Goal: Information Seeking & Learning: Learn about a topic

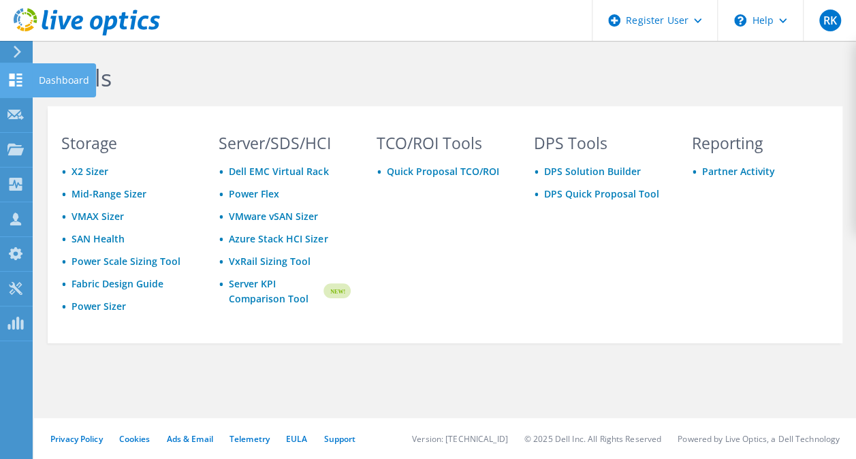
click at [15, 79] on icon at bounding box center [15, 80] width 16 height 13
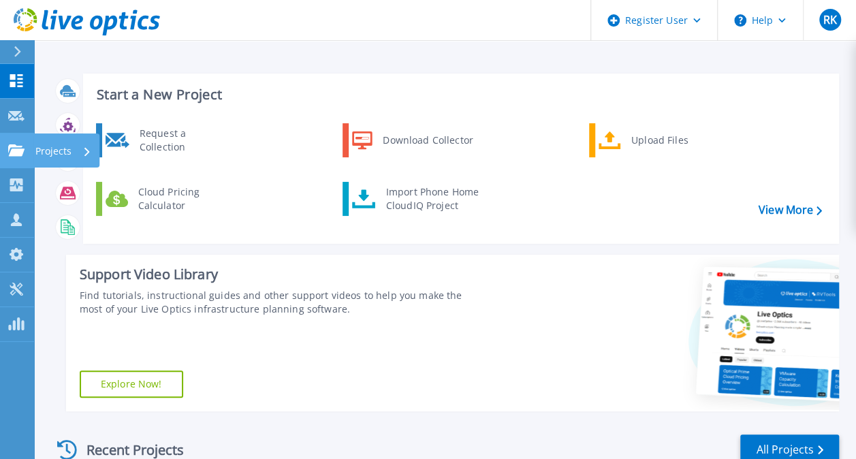
click at [12, 155] on icon at bounding box center [16, 150] width 16 height 12
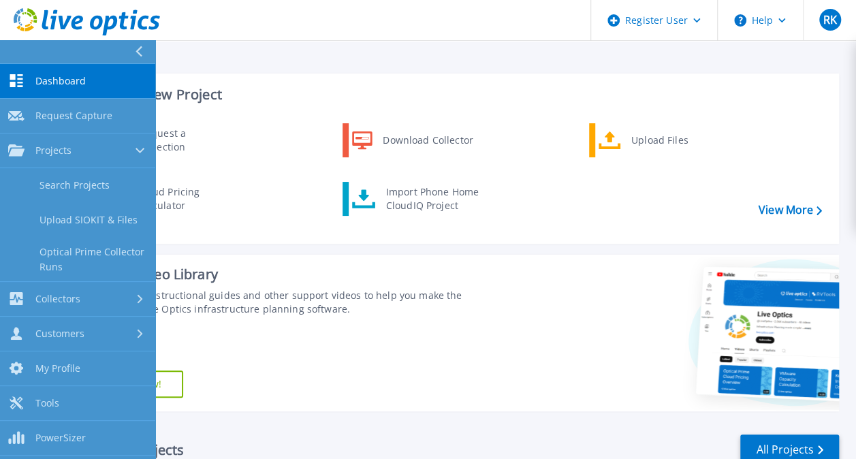
click at [37, 87] on link "Dashboard Dashboard" at bounding box center [77, 81] width 155 height 35
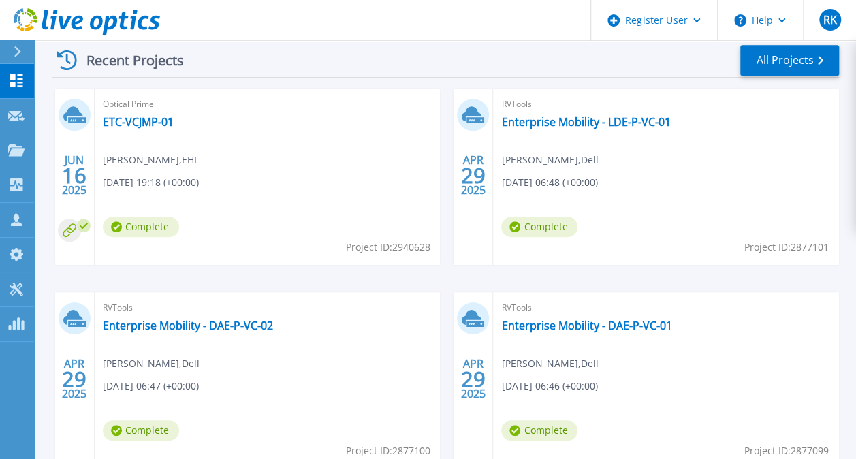
scroll to position [409, 0]
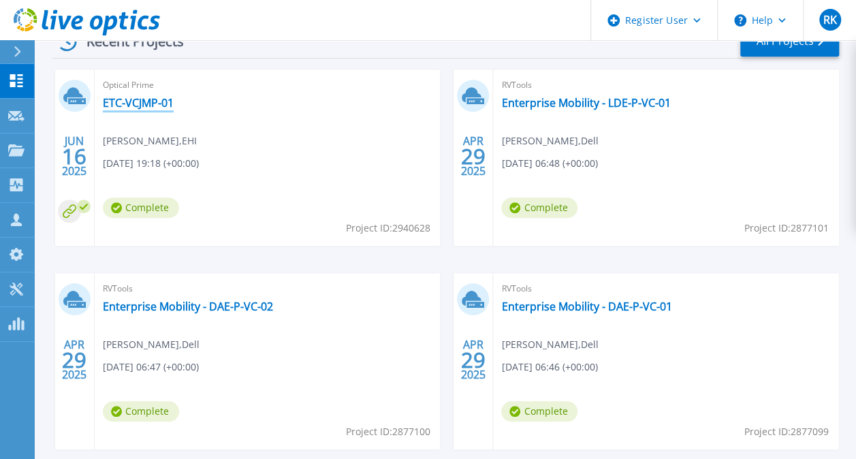
click at [149, 97] on link "ETC-VCJMP-01" at bounding box center [138, 103] width 71 height 14
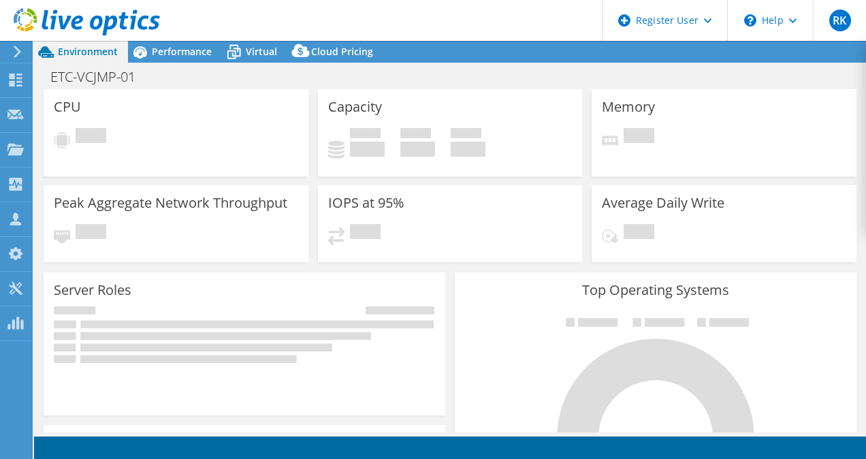
select select "USD"
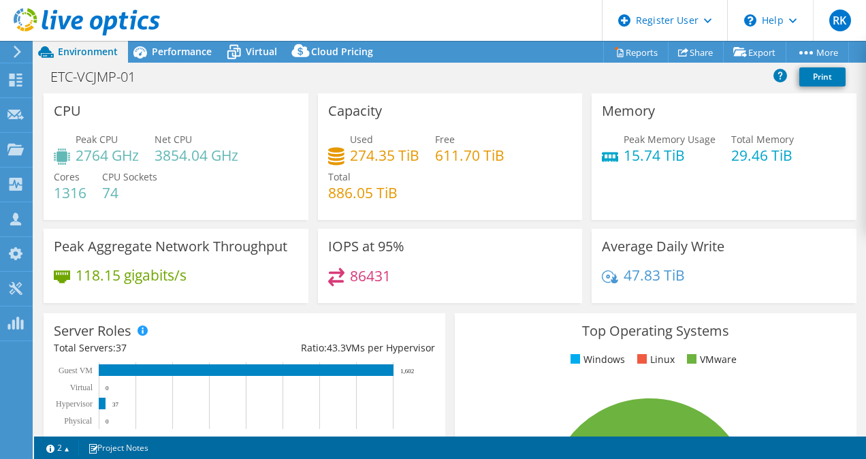
click at [18, 44] on div at bounding box center [80, 23] width 160 height 46
click at [16, 54] on icon at bounding box center [17, 52] width 10 height 12
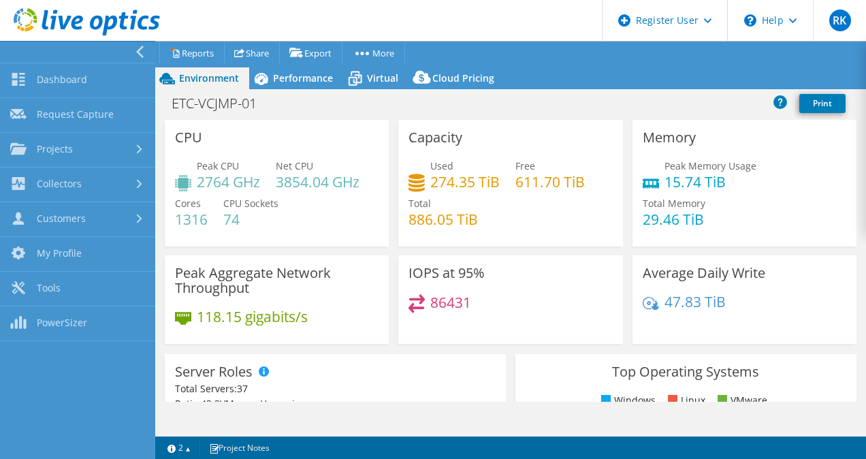
click at [131, 51] on div at bounding box center [74, 52] width 155 height 22
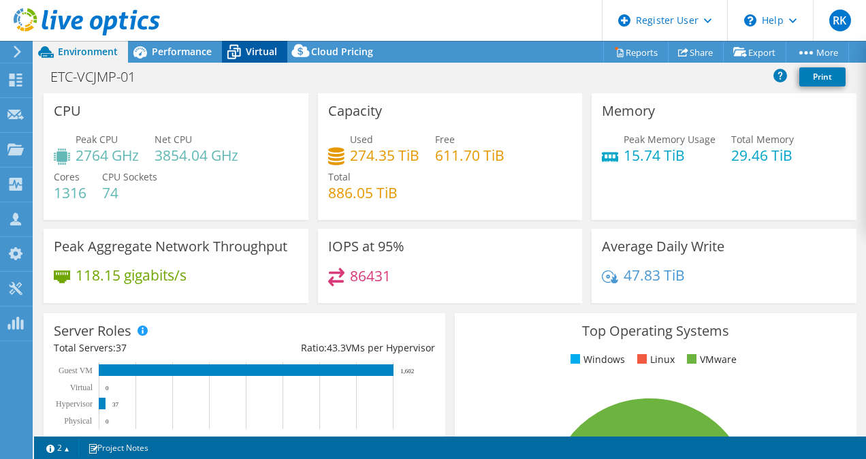
click at [242, 52] on icon at bounding box center [234, 52] width 24 height 24
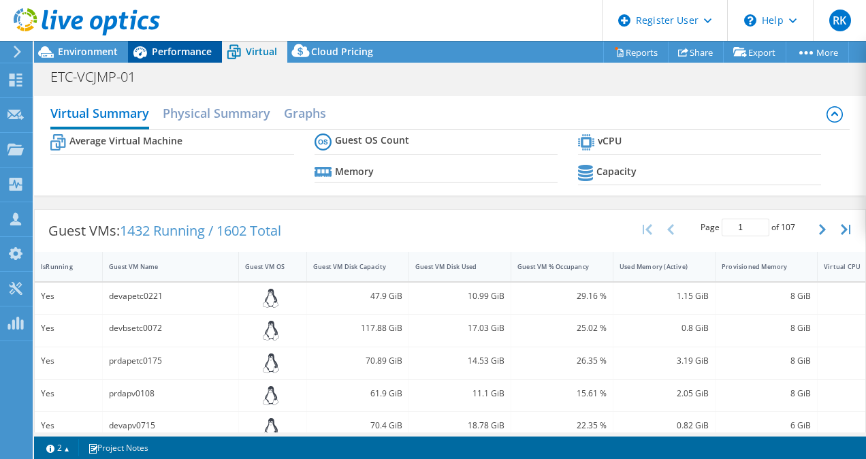
click at [189, 52] on span "Performance" at bounding box center [182, 51] width 60 height 13
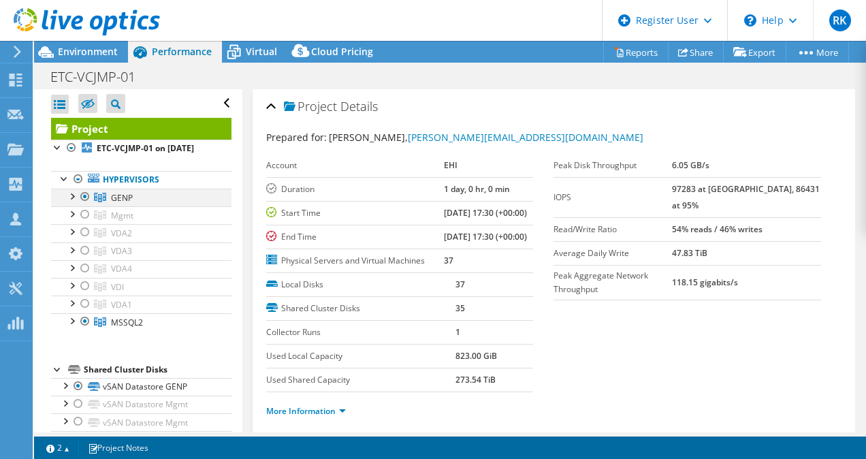
click at [74, 202] on div at bounding box center [72, 196] width 14 height 14
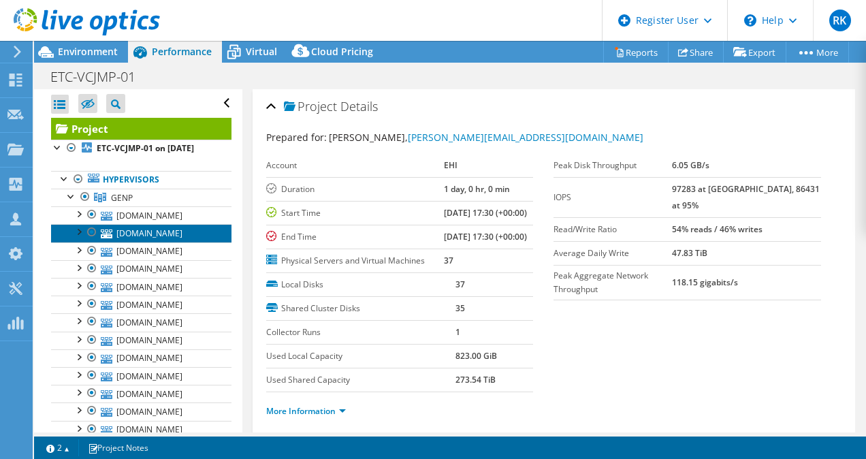
click at [140, 242] on link "etcesxgen141.corp.erac.com" at bounding box center [141, 233] width 180 height 18
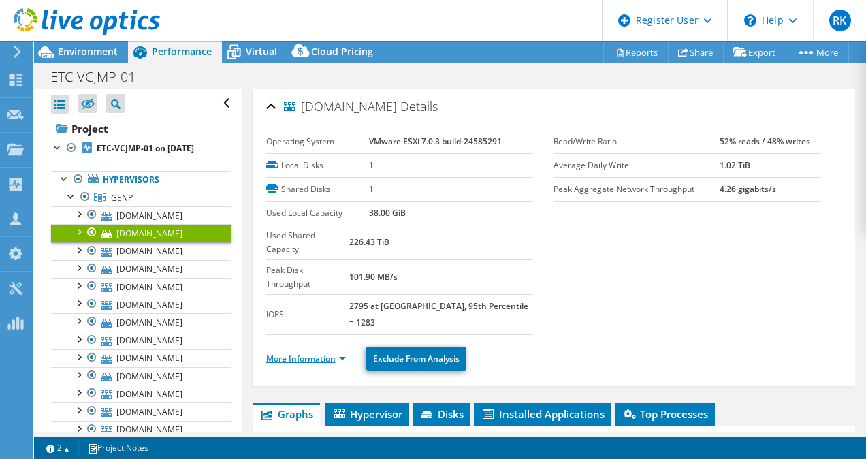
click at [279, 353] on link "More Information" at bounding box center [306, 359] width 80 height 12
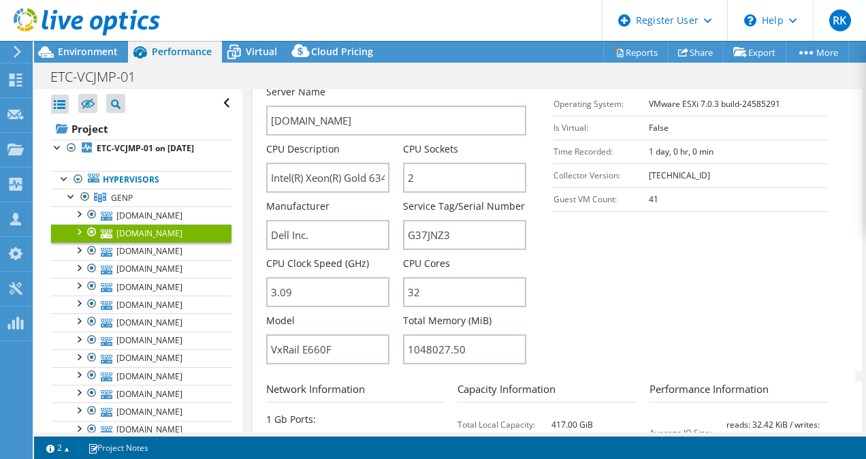
scroll to position [341, 0]
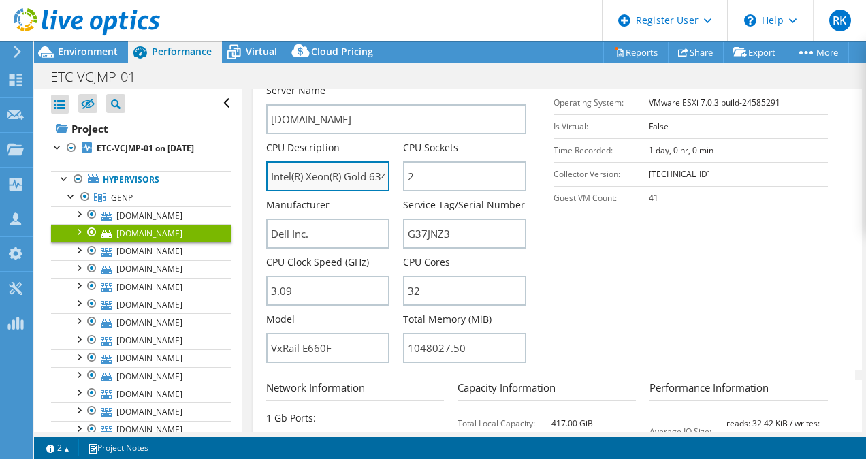
click at [362, 161] on input "Intel(R) Xeon(R) Gold 6346 CPU @ 3.10GHz 3.09 GHz" at bounding box center [327, 176] width 123 height 30
click at [375, 161] on input "Intel(R) Xeon(R) Gold 6346 CPU @ 3.10GHz 3.09 GHz" at bounding box center [327, 176] width 123 height 30
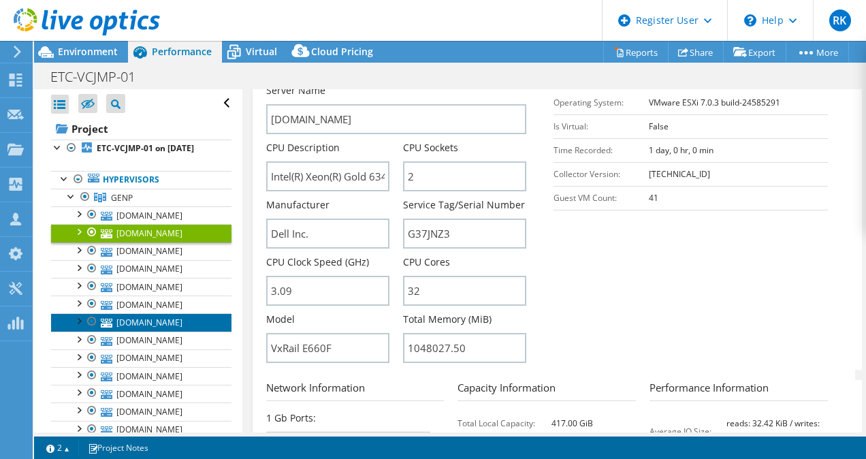
click at [174, 331] on link "etcesxgen126.corp.erac.com" at bounding box center [141, 322] width 180 height 18
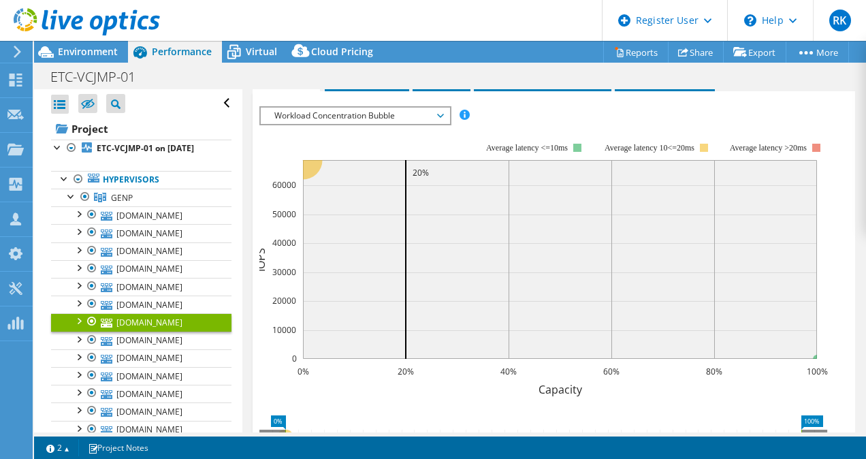
scroll to position [131, 0]
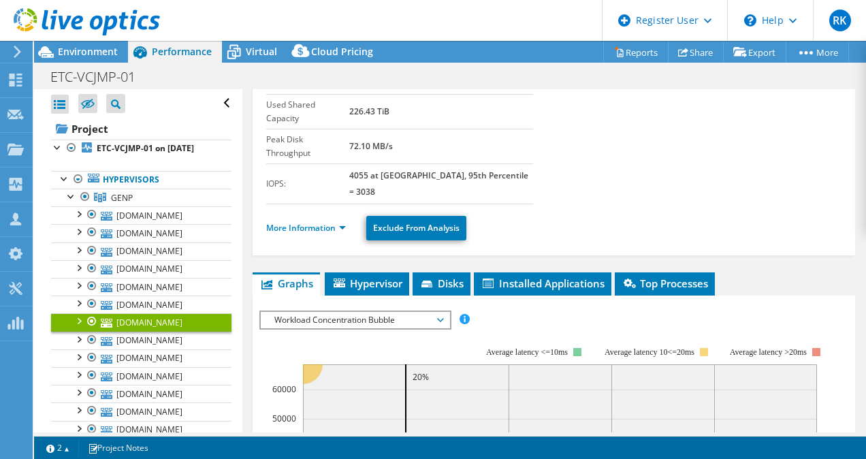
click at [335, 212] on ul "More Information Exclude From Analysis" at bounding box center [554, 226] width 576 height 28
click at [332, 222] on link "More Information" at bounding box center [306, 228] width 80 height 12
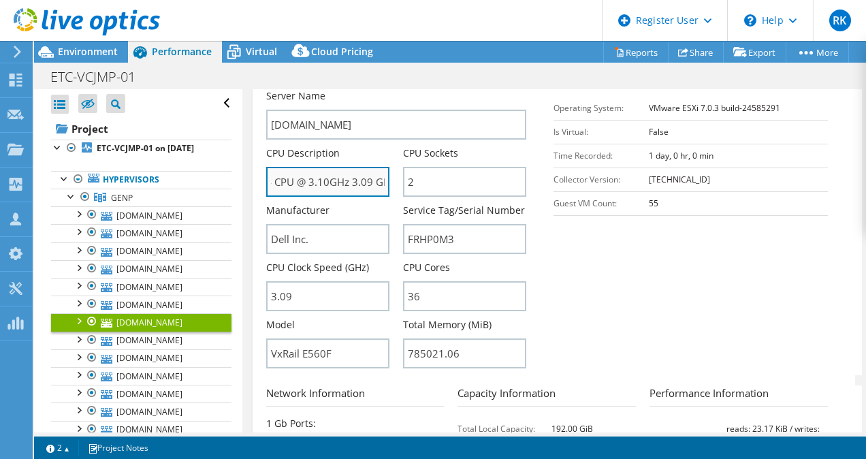
scroll to position [0, 135]
drag, startPoint x: 371, startPoint y: 142, endPoint x: 379, endPoint y: 142, distance: 8.2
click at [379, 167] on input "Intel(R) Xeon(R) Gold 6254 CPU @ 3.10GHz 3.09 GHz" at bounding box center [327, 182] width 123 height 30
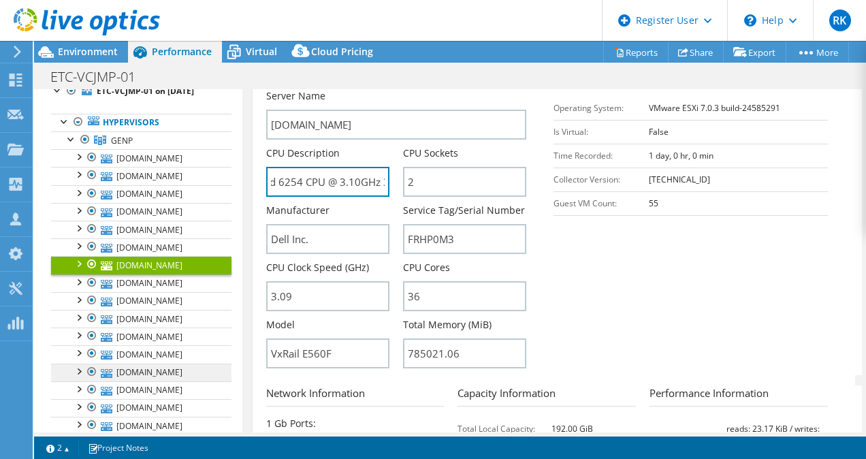
scroll to position [68, 0]
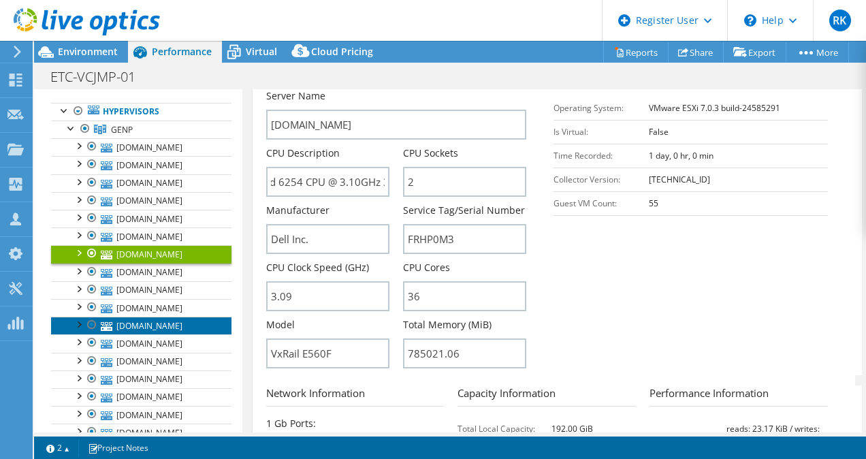
click at [184, 334] on link "etcesxgen128.corp.erac.com" at bounding box center [141, 326] width 180 height 18
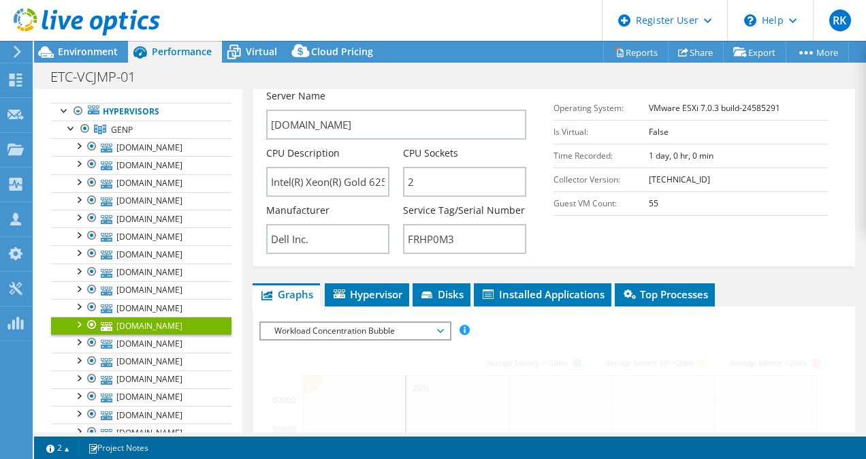
scroll to position [319, 0]
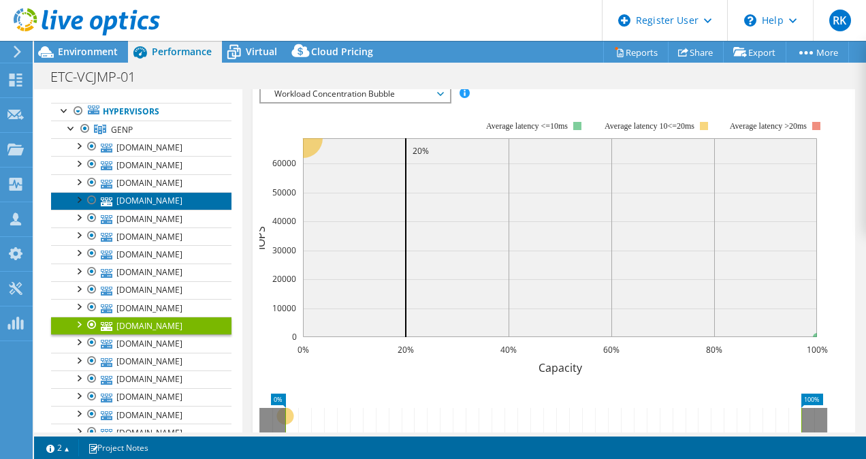
click at [171, 210] on link "etcesxgen113.corp.erac.com" at bounding box center [141, 201] width 180 height 18
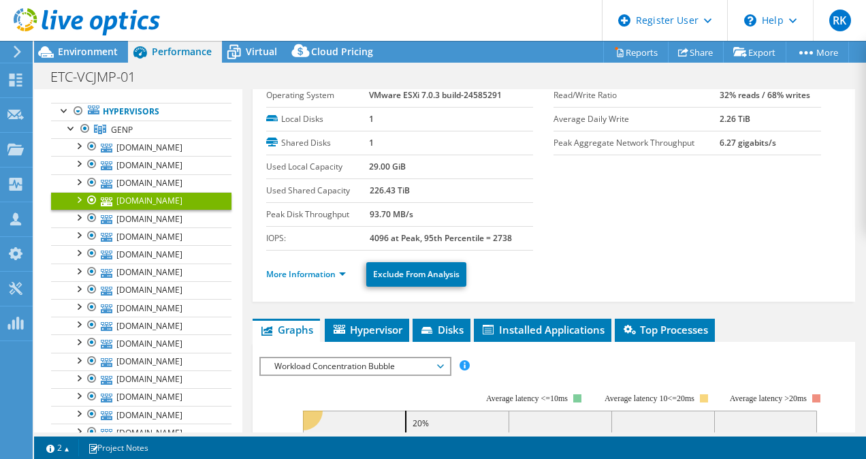
scroll to position [0, 0]
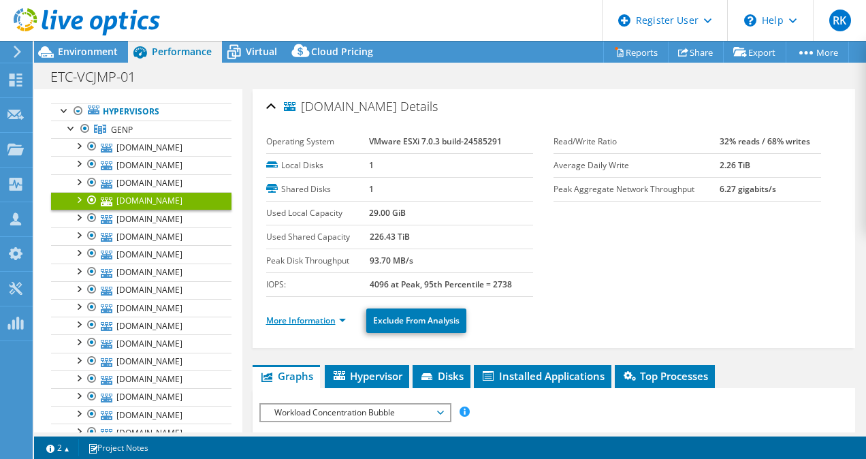
click at [330, 321] on link "More Information" at bounding box center [306, 321] width 80 height 12
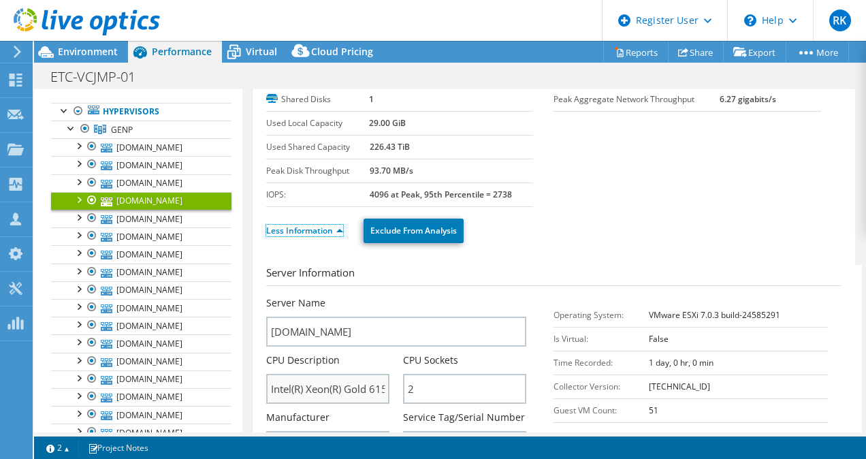
scroll to position [204, 0]
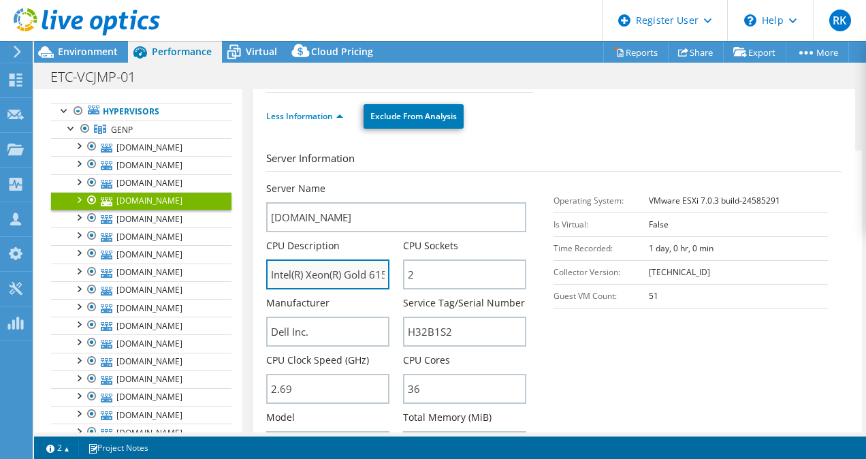
click at [342, 275] on input "Intel(R) Xeon(R) Gold 6150 CPU @ 2.70GHz 2.69 GHz" at bounding box center [327, 274] width 123 height 30
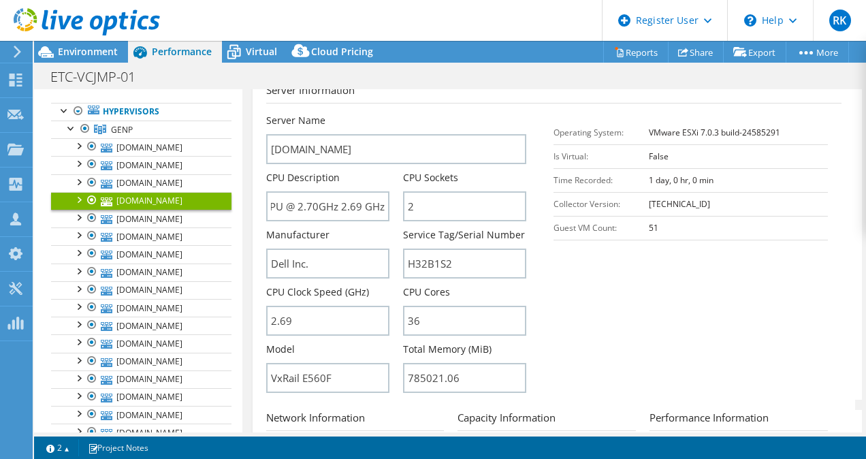
scroll to position [0, 0]
click at [151, 185] on link "etcesxgen133.corp.erac.com" at bounding box center [141, 183] width 180 height 18
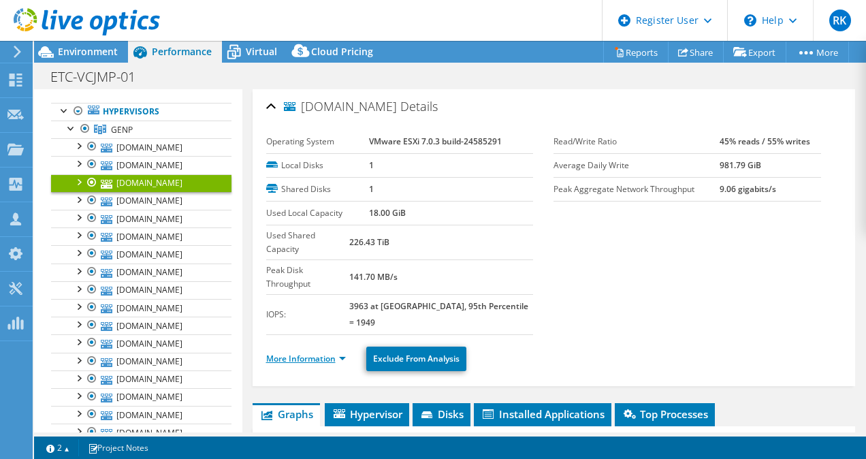
click at [322, 353] on link "More Information" at bounding box center [306, 359] width 80 height 12
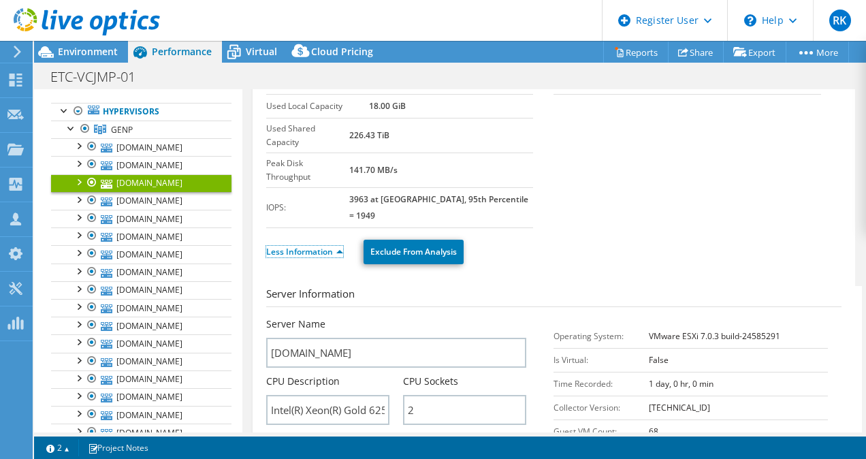
scroll to position [136, 0]
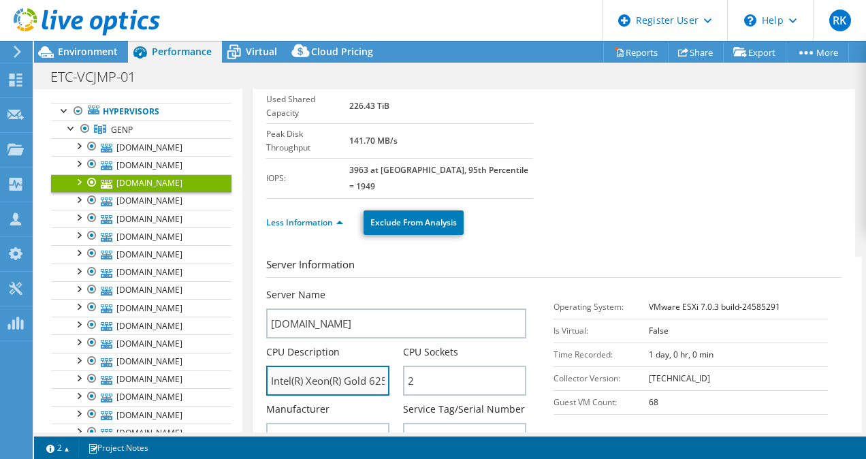
click at [375, 366] on input "Intel(R) Xeon(R) Gold 6254 CPU @ 3.10GHz 3.09 GHz" at bounding box center [327, 381] width 123 height 30
